Goal: Navigation & Orientation: Find specific page/section

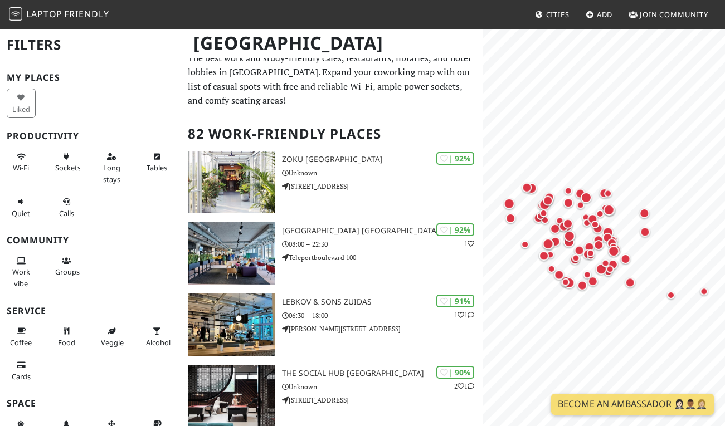
scroll to position [11, 0]
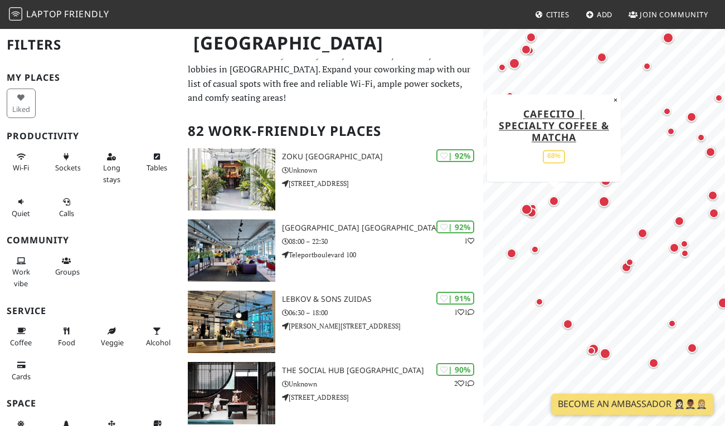
click at [554, 202] on div "Map marker" at bounding box center [554, 201] width 10 height 10
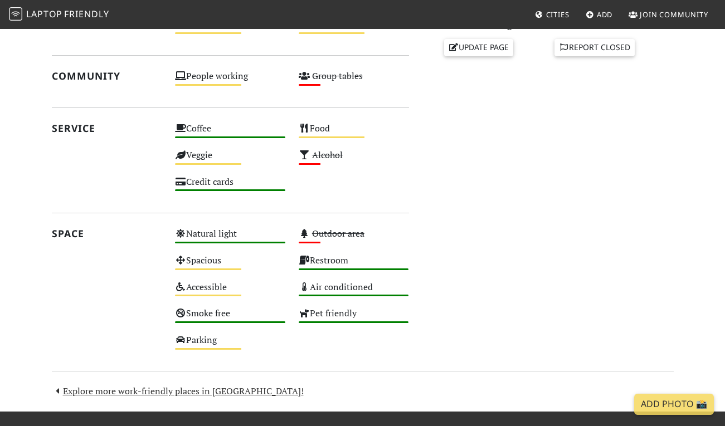
scroll to position [498, 0]
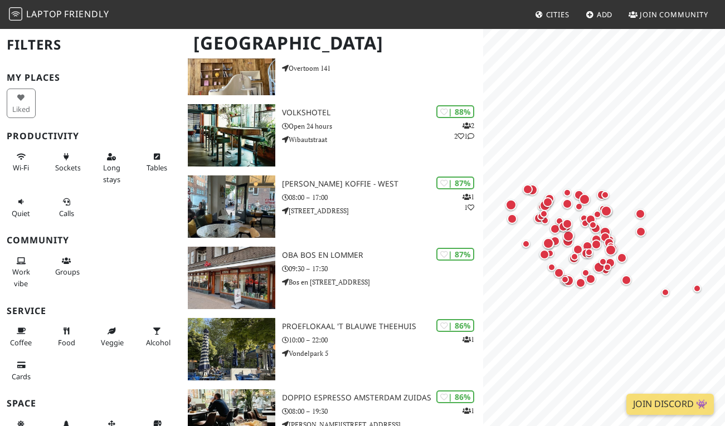
scroll to position [412, 0]
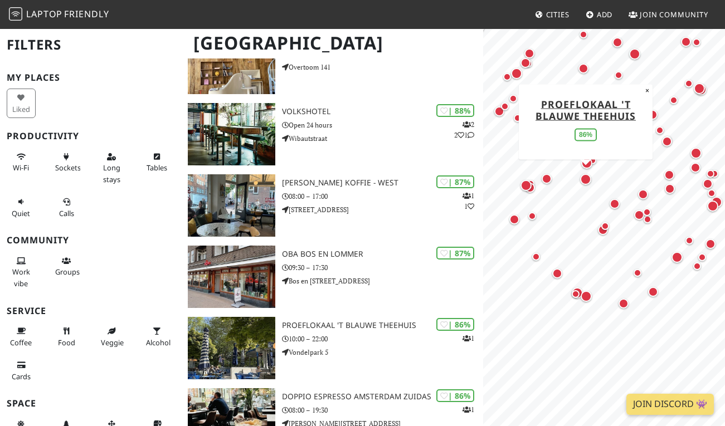
click at [582, 174] on div "Map marker" at bounding box center [585, 179] width 11 height 11
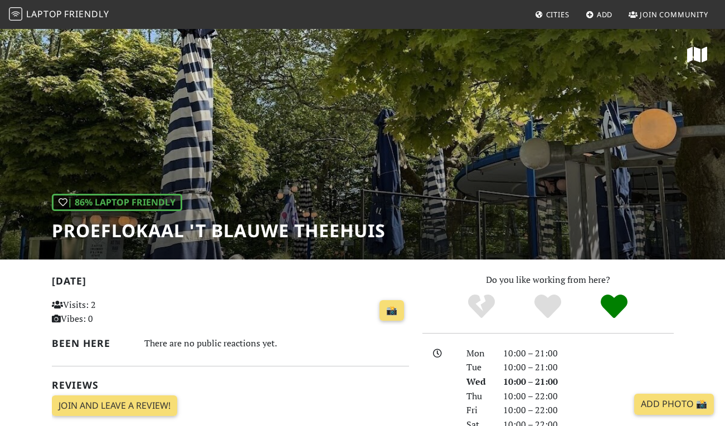
click at [541, 145] on div "| 86% Laptop Friendly Proeflokaal 't Blauwe Theehuis" at bounding box center [362, 144] width 725 height 232
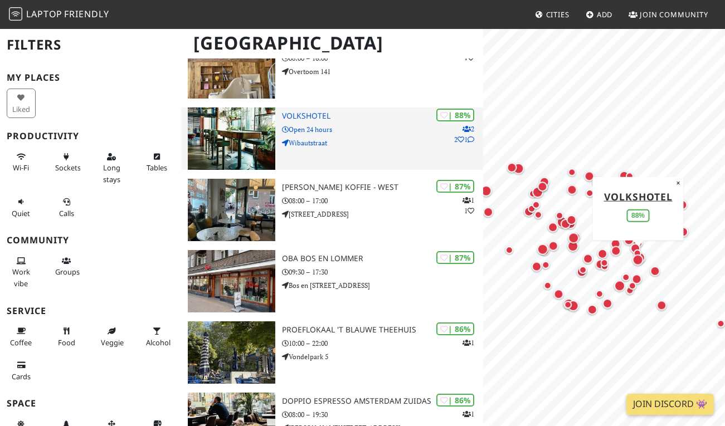
scroll to position [412, 0]
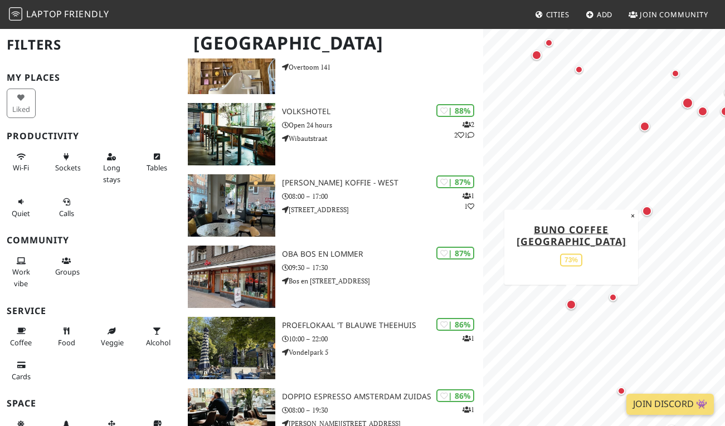
click at [571, 307] on div "Map marker" at bounding box center [571, 305] width 10 height 10
